Goal: Information Seeking & Learning: Find specific fact

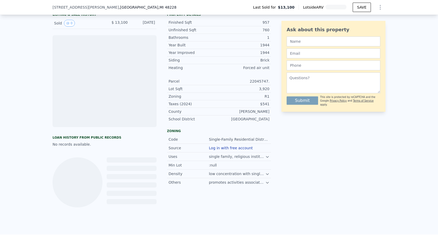
scroll to position [0, 2]
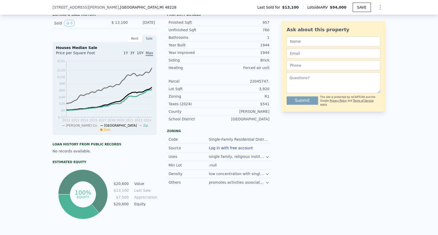
click at [265, 106] on div "$541" at bounding box center [244, 103] width 50 height 5
drag, startPoint x: 260, startPoint y: 116, endPoint x: 263, endPoint y: 109, distance: 8.2
click at [262, 111] on div "Parcel 22045747. Lot Sqft 3,920 Zoning R1 Taxes (2024) $541 County [GEOGRAPHIC_…" at bounding box center [219, 100] width 104 height 45
click at [263, 106] on div "$541" at bounding box center [244, 103] width 50 height 5
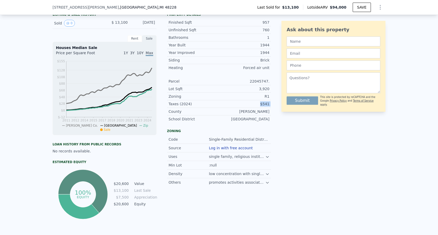
click at [263, 106] on div "$541" at bounding box center [244, 103] width 50 height 5
copy div "$541"
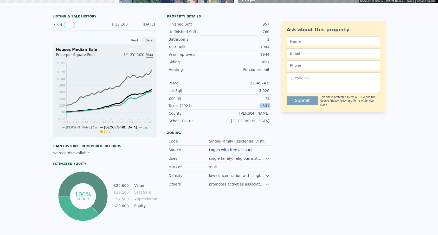
scroll to position [0, 0]
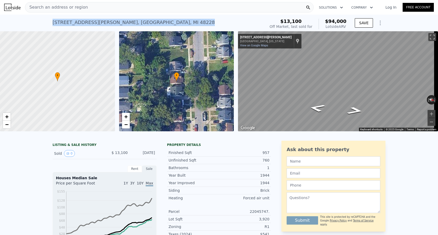
drag, startPoint x: 49, startPoint y: 23, endPoint x: 131, endPoint y: 21, distance: 81.2
click at [131, 21] on div "[STREET_ADDRESS][PERSON_NAME] Sold [DATE] for $13,100 (~ARV $94k ) $13,100 Off …" at bounding box center [219, 23] width 438 height 17
copy div "[STREET_ADDRESS][PERSON_NAME]"
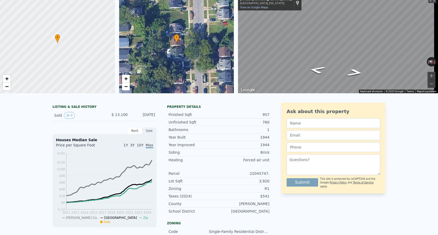
scroll to position [2, 0]
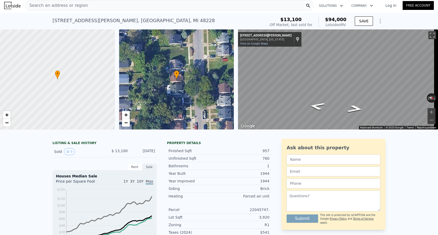
click at [81, 20] on div "[STREET_ADDRESS][PERSON_NAME]" at bounding box center [134, 20] width 162 height 7
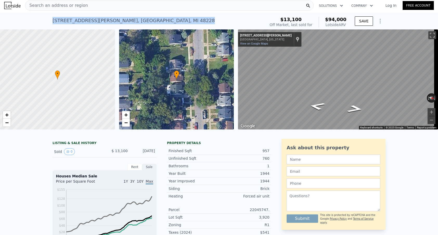
copy div "[STREET_ADDRESS][PERSON_NAME] Sold [DATE] for $13,100 (~ARV $94k )"
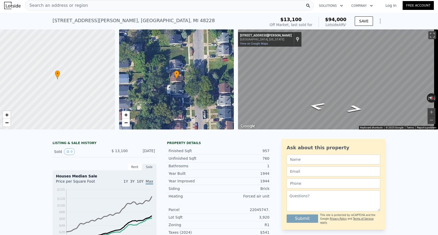
drag, startPoint x: 92, startPoint y: 25, endPoint x: 93, endPoint y: 21, distance: 4.4
click at [92, 25] on div "[STREET_ADDRESS][PERSON_NAME] Sold [DATE] for $13,100 (~ARV $94k )" at bounding box center [158, 22] width 211 height 15
click at [93, 21] on div "[STREET_ADDRESS][PERSON_NAME]" at bounding box center [134, 20] width 162 height 7
copy div "[GEOGRAPHIC_DATA]"
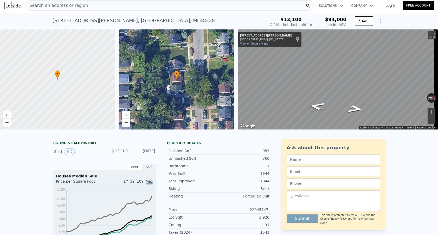
drag, startPoint x: 100, startPoint y: 9, endPoint x: 100, endPoint y: 18, distance: 9.1
click at [100, 18] on div "[STREET_ADDRESS][PERSON_NAME]" at bounding box center [134, 20] width 162 height 7
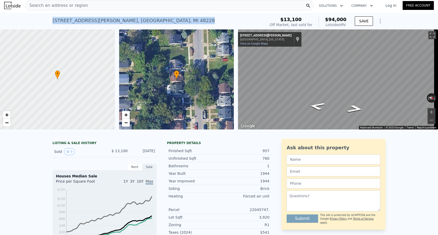
click at [100, 18] on div "[STREET_ADDRESS][PERSON_NAME]" at bounding box center [134, 20] width 162 height 7
copy div "[STREET_ADDRESS][PERSON_NAME] Sold [DATE] for $13,100 (~ARV $94k )"
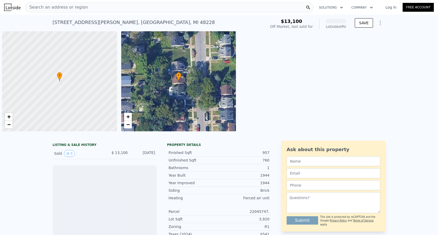
scroll to position [0, 2]
